Goal: Task Accomplishment & Management: Manage account settings

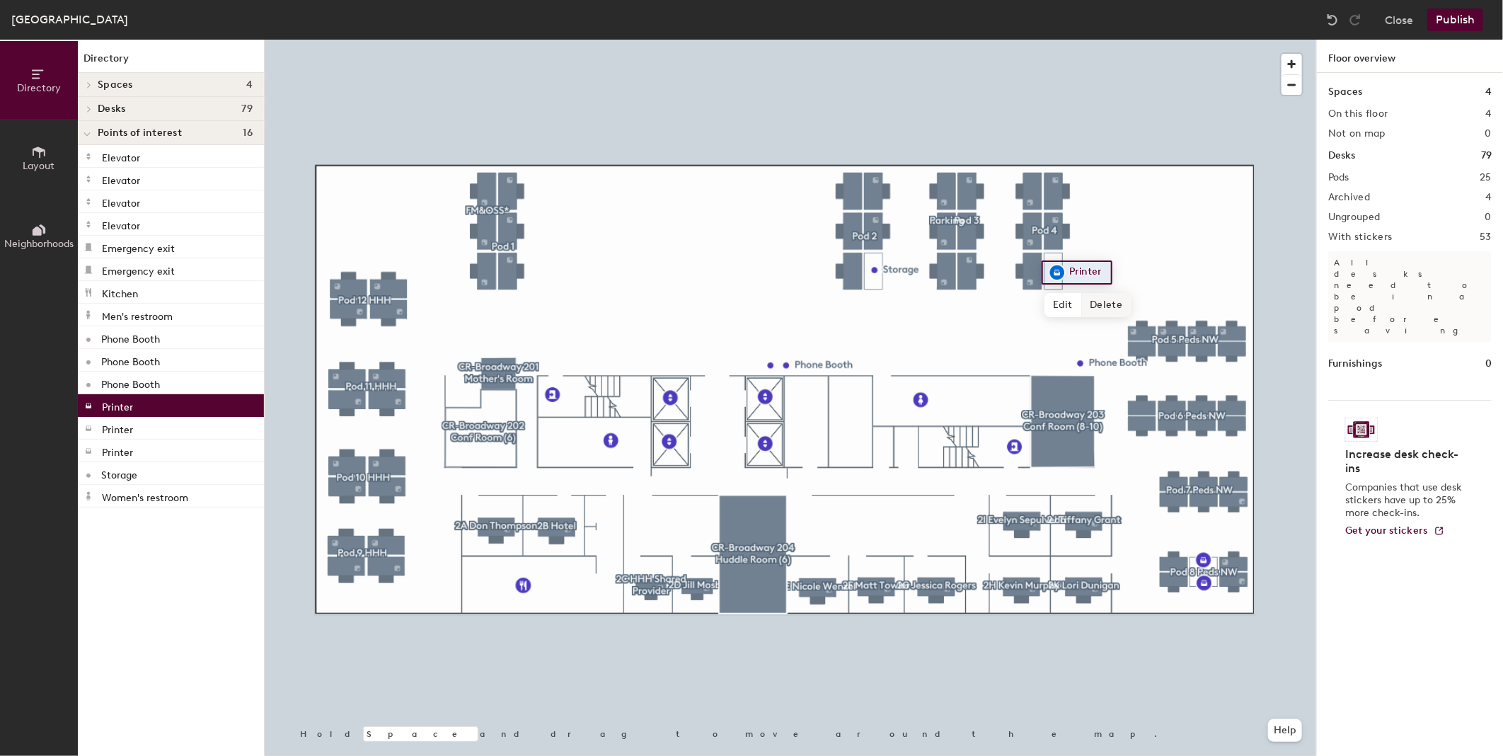
click at [1112, 305] on span "Delete" at bounding box center [1107, 305] width 50 height 24
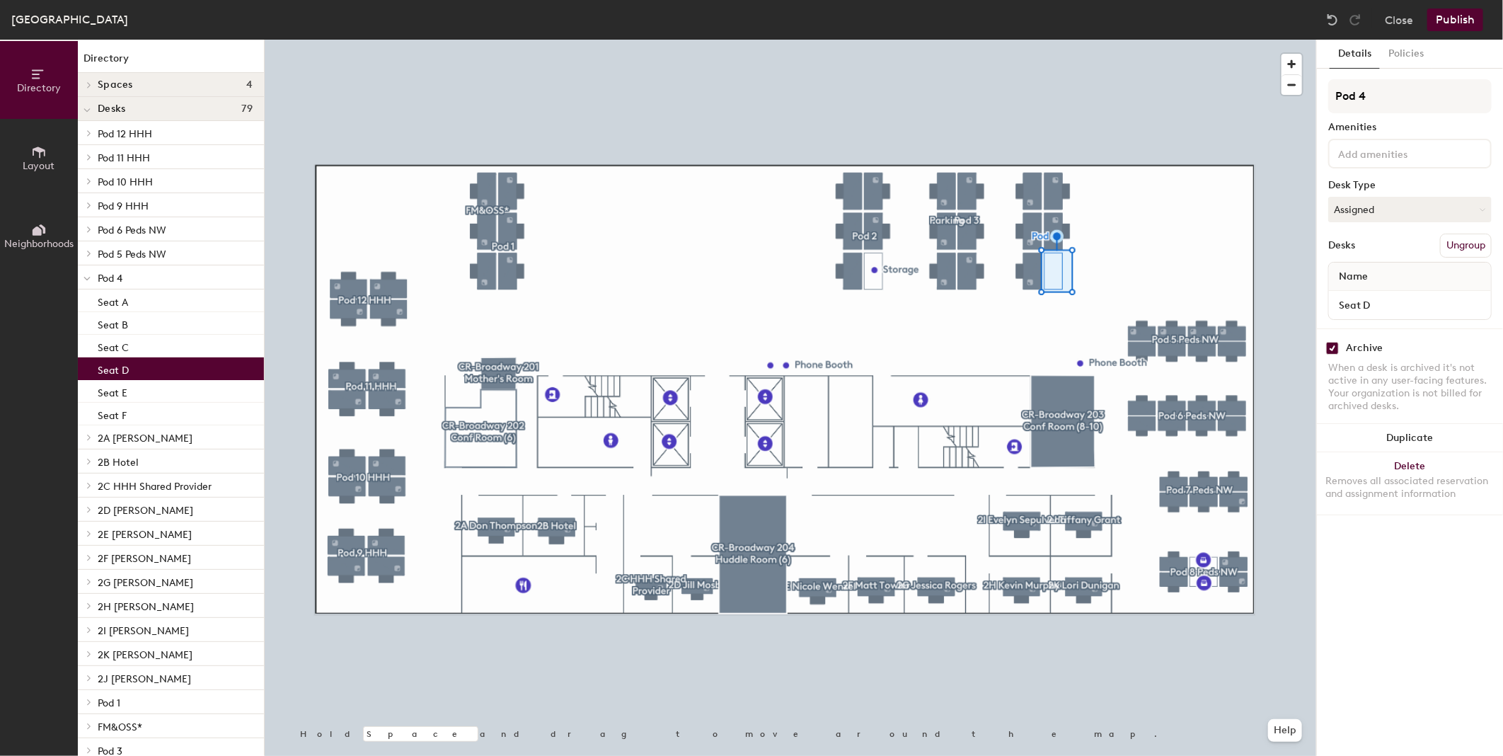
click at [1335, 342] on input "checkbox" at bounding box center [1332, 348] width 13 height 13
checkbox input "false"
click at [1388, 214] on button "Assigned" at bounding box center [1409, 209] width 163 height 25
click at [1366, 287] on div "Hoteled" at bounding box center [1400, 295] width 142 height 21
click at [1466, 17] on button "Publish" at bounding box center [1455, 19] width 56 height 23
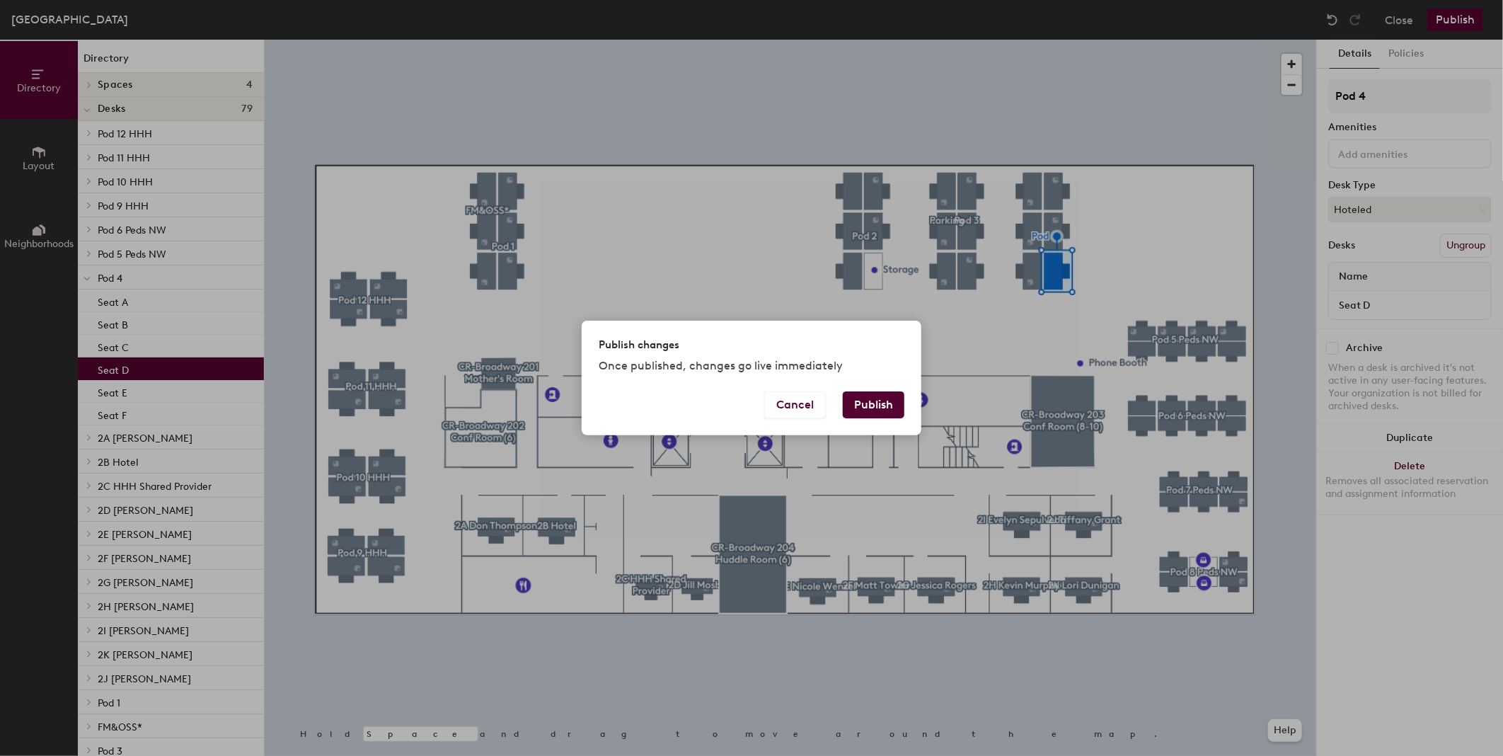
click at [878, 408] on button "Publish" at bounding box center [874, 404] width 62 height 27
